Goal: Transaction & Acquisition: Purchase product/service

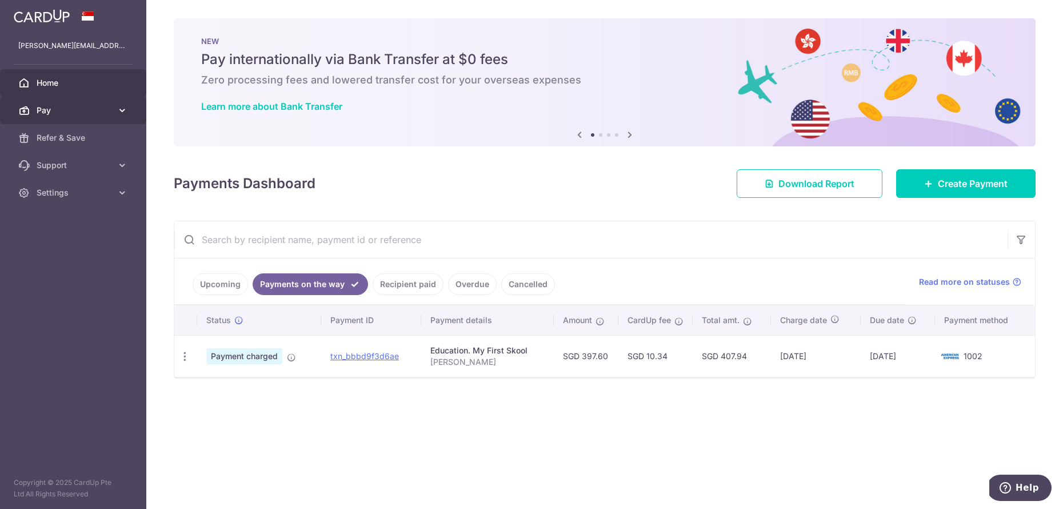
click at [83, 101] on link "Pay" at bounding box center [73, 110] width 146 height 27
click at [635, 131] on icon at bounding box center [630, 134] width 14 height 14
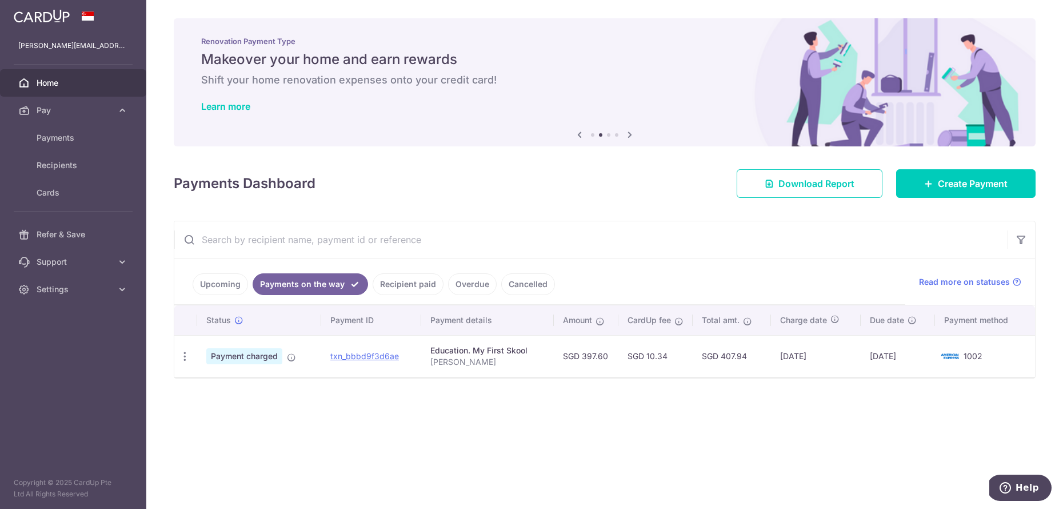
click at [634, 131] on icon at bounding box center [630, 134] width 14 height 14
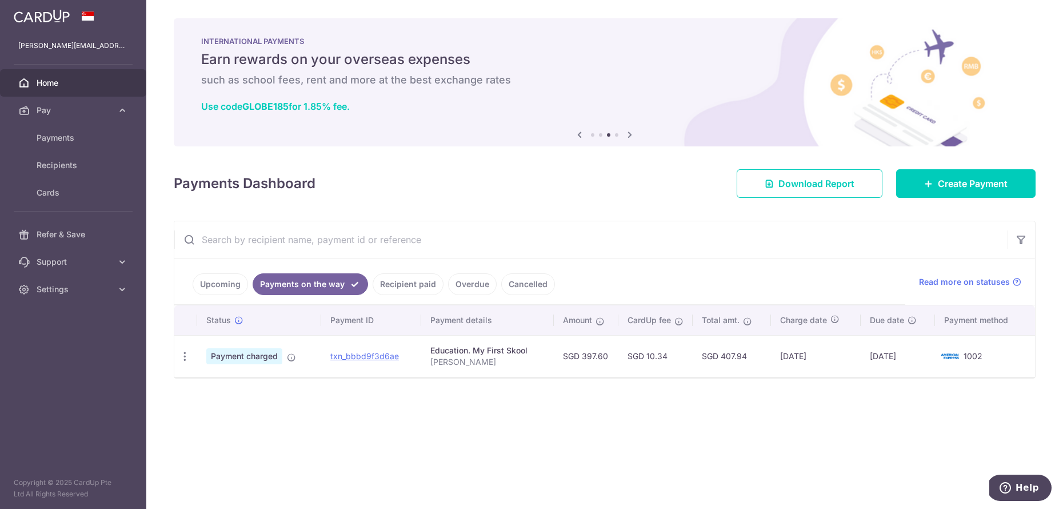
click at [634, 131] on icon at bounding box center [630, 134] width 14 height 14
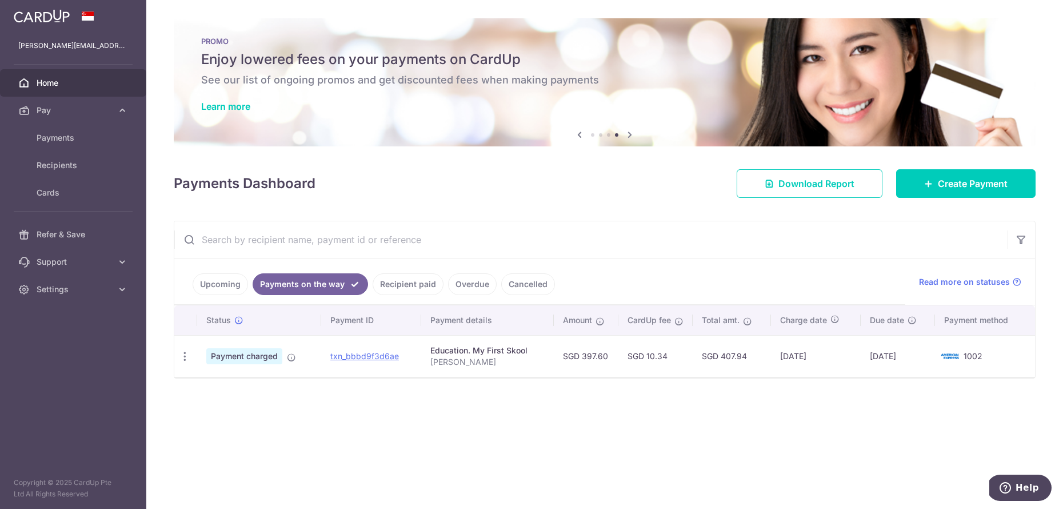
click at [579, 134] on icon at bounding box center [580, 134] width 14 height 14
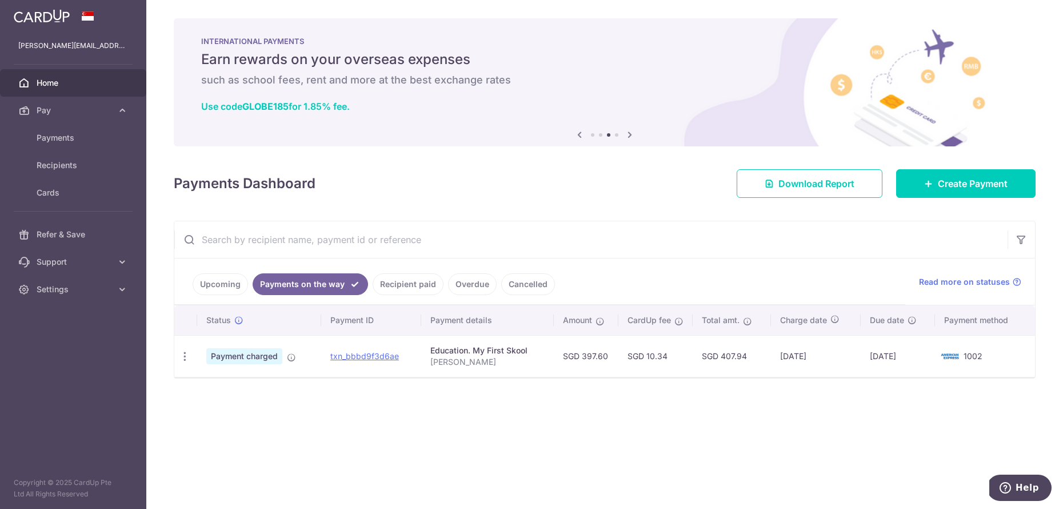
click at [635, 133] on icon at bounding box center [630, 134] width 14 height 14
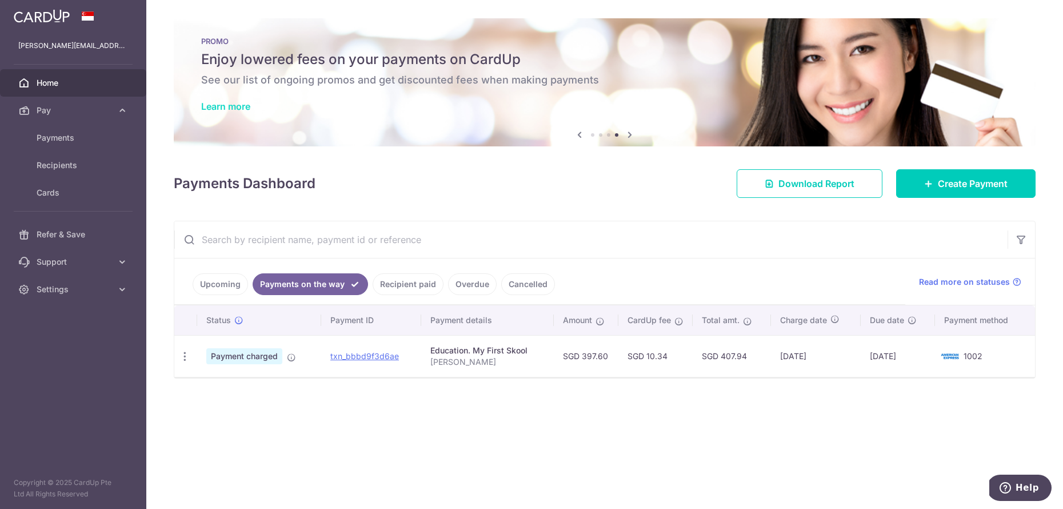
click at [240, 108] on link "Learn more" at bounding box center [225, 106] width 49 height 11
